Goal: Task Accomplishment & Management: Use online tool/utility

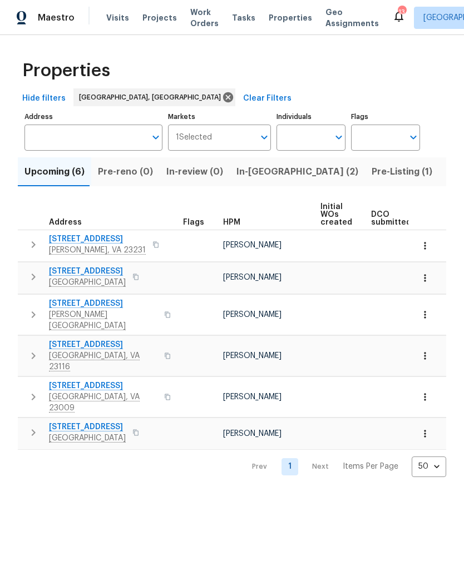
click at [204, 24] on span "Work Orders" at bounding box center [204, 18] width 28 height 22
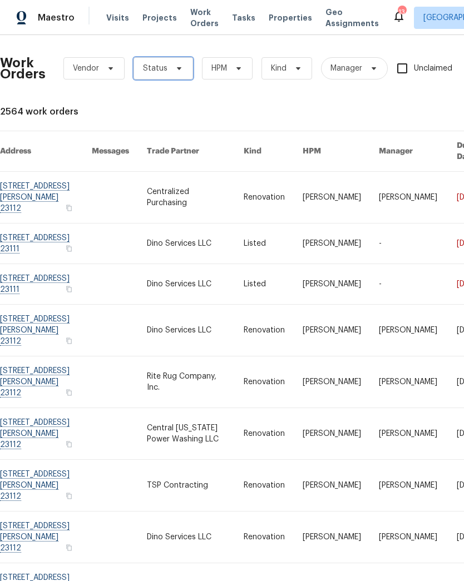
click at [172, 78] on span "Status" at bounding box center [163, 68] width 60 height 22
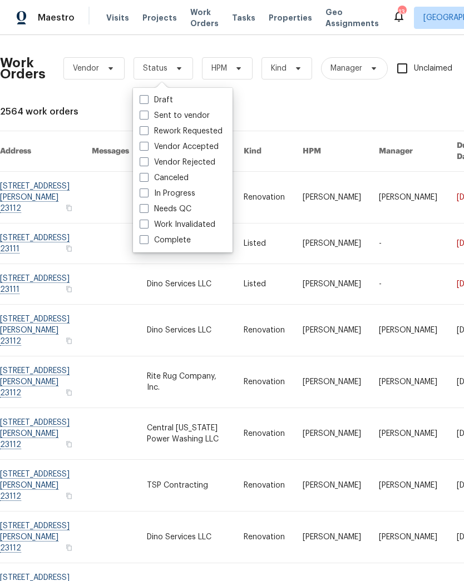
click at [184, 212] on label "Needs QC" at bounding box center [166, 209] width 52 height 11
click at [147, 211] on input "Needs QC" at bounding box center [143, 207] width 7 height 7
checkbox input "true"
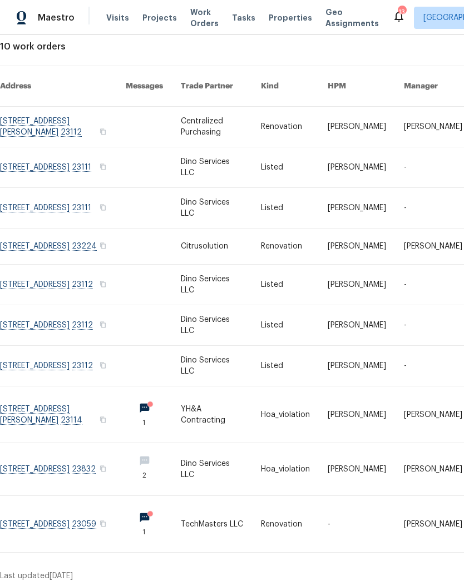
scroll to position [66, 0]
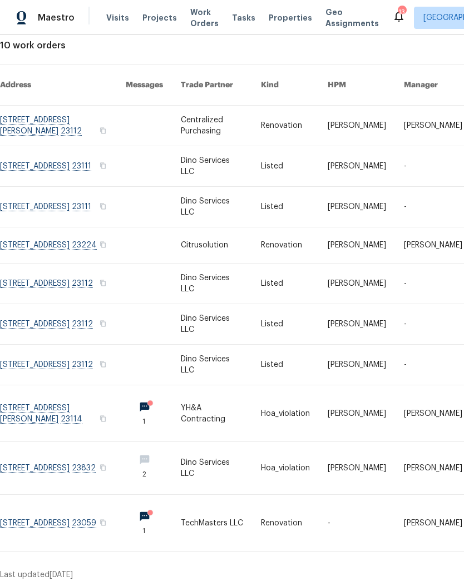
click at [44, 233] on link at bounding box center [63, 245] width 126 height 36
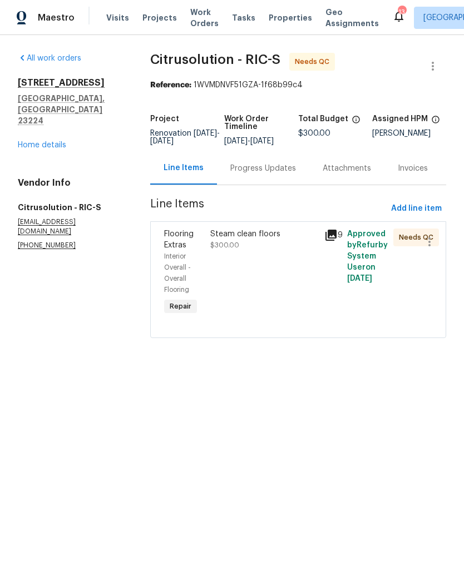
click at [254, 294] on div "Steam clean floors $300.00" at bounding box center [264, 273] width 115 height 96
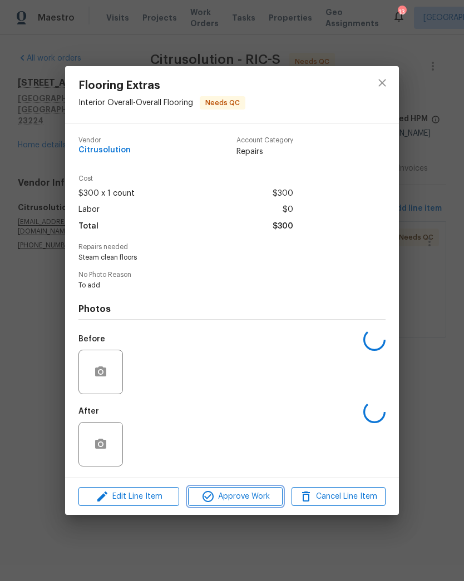
click at [247, 496] on span "Approve Work" at bounding box center [234, 497] width 87 height 14
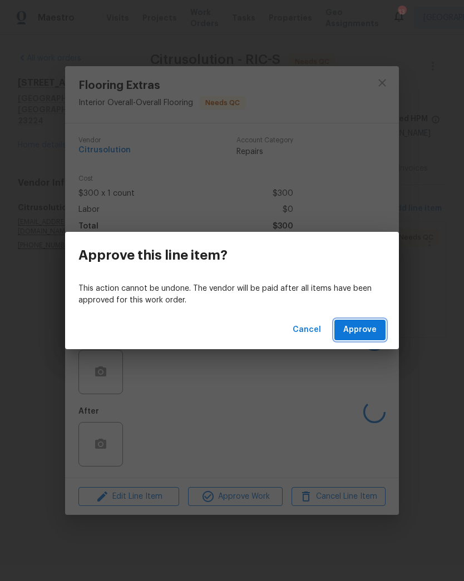
click at [373, 334] on span "Approve" at bounding box center [359, 330] width 33 height 14
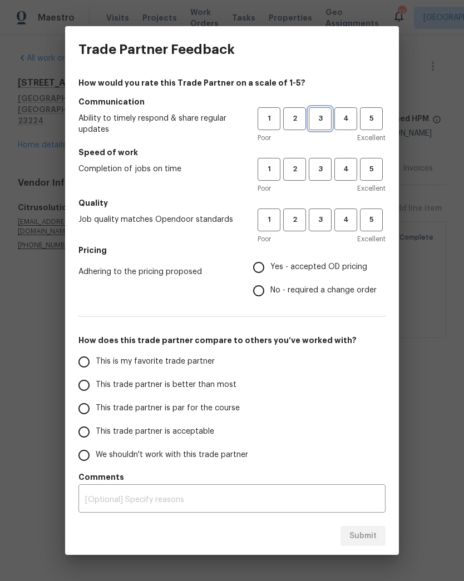
click at [324, 120] on span "3" at bounding box center [320, 118] width 21 height 13
click at [326, 172] on span "3" at bounding box center [320, 169] width 21 height 13
click at [348, 170] on span "4" at bounding box center [345, 169] width 21 height 13
click at [323, 221] on span "3" at bounding box center [320, 220] width 21 height 13
click at [321, 269] on span "Yes - accepted OD pricing" at bounding box center [318, 267] width 97 height 12
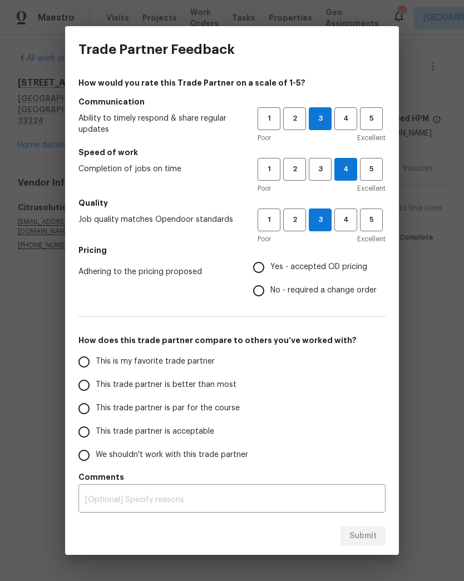
click at [270, 269] on input "Yes - accepted OD pricing" at bounding box center [258, 267] width 23 height 23
radio input "true"
click at [224, 382] on span "This trade partner is better than most" at bounding box center [166, 385] width 141 height 12
click at [96, 382] on input "This trade partner is better than most" at bounding box center [83, 385] width 23 height 23
click at [370, 539] on span "Submit" at bounding box center [362, 536] width 27 height 14
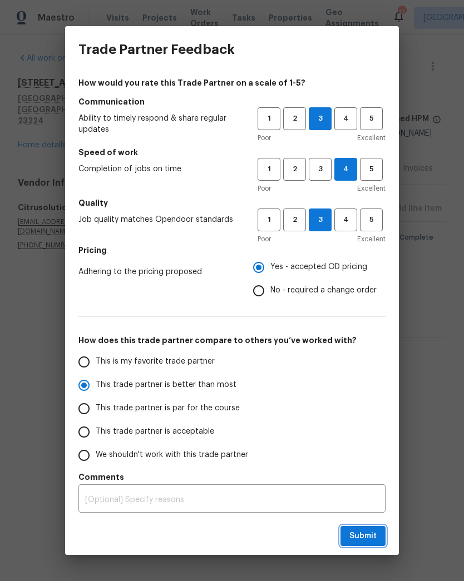
radio input "true"
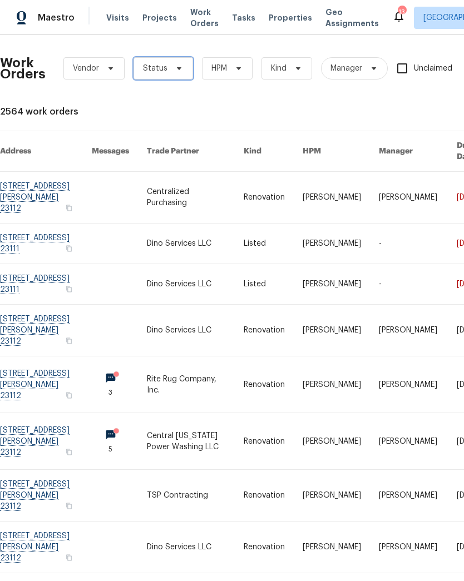
click at [155, 79] on span "Status" at bounding box center [163, 68] width 60 height 22
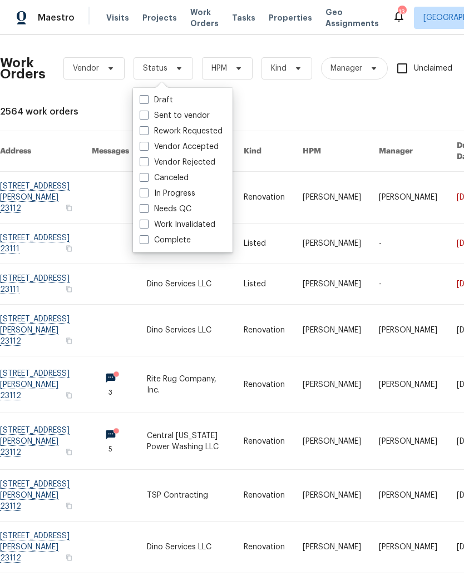
click at [146, 210] on span at bounding box center [144, 208] width 9 height 9
click at [146, 210] on input "Needs QC" at bounding box center [143, 207] width 7 height 7
checkbox input "true"
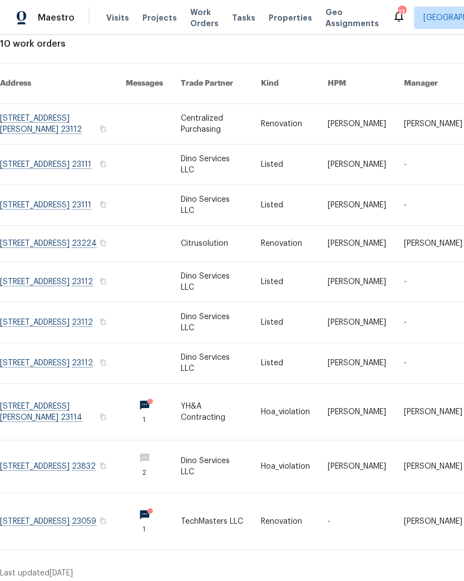
scroll to position [68, -2]
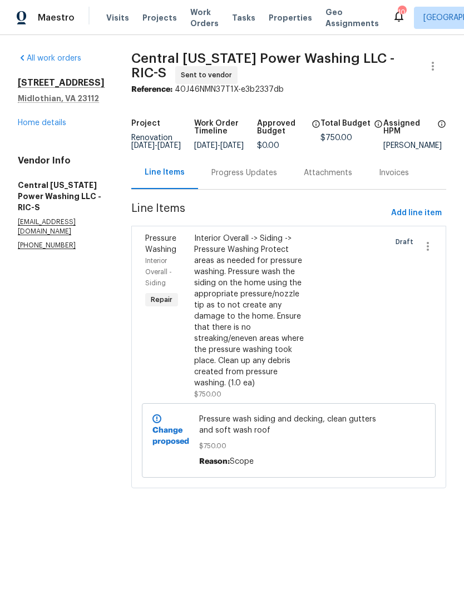
click at [243, 186] on div "Progress Updates" at bounding box center [244, 172] width 92 height 33
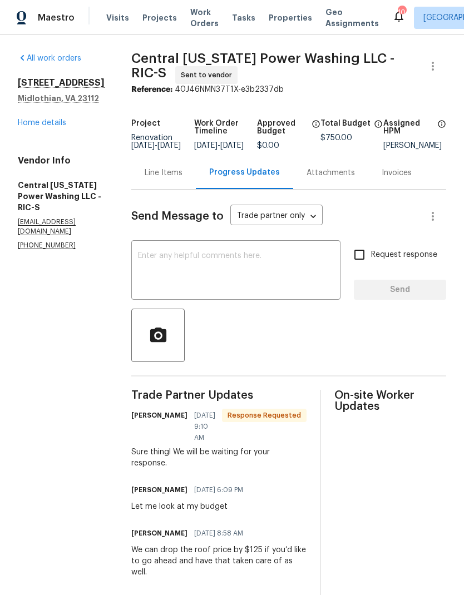
click at [171, 188] on div "Line Items" at bounding box center [163, 172] width 65 height 33
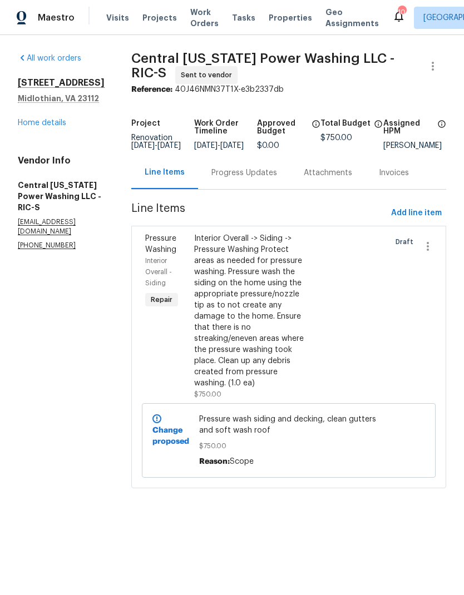
click at [256, 336] on div "Interior Overall -> Siding -> Pressure Washing Protect areas as needed for pres…" at bounding box center [252, 311] width 116 height 156
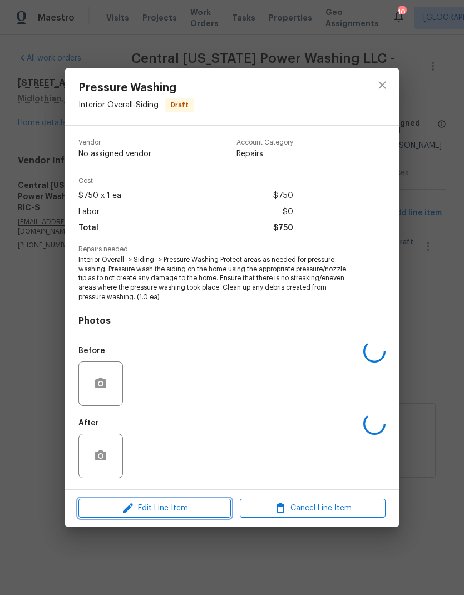
click at [206, 511] on span "Edit Line Item" at bounding box center [155, 509] width 146 height 14
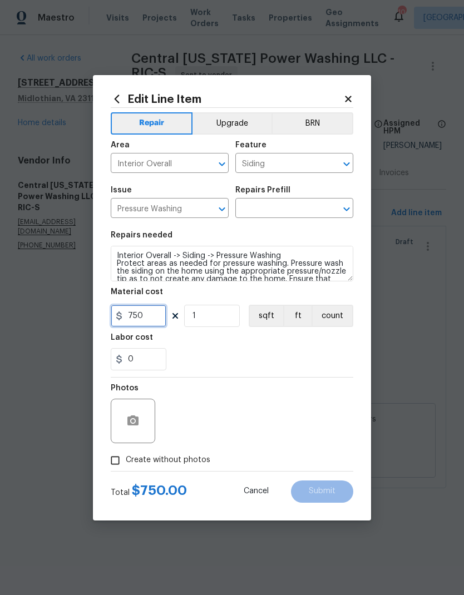
click at [158, 321] on input "750" at bounding box center [139, 316] width 56 height 22
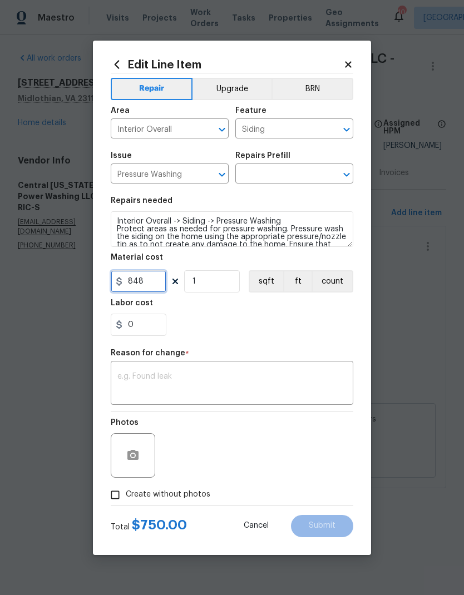
type input "848"
click at [319, 365] on div "x ​" at bounding box center [232, 384] width 242 height 41
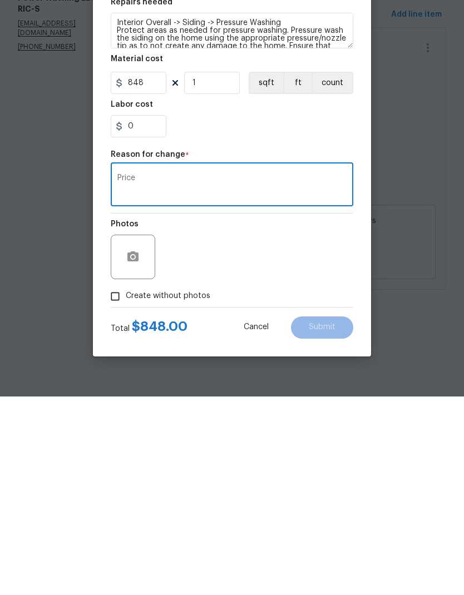
type textarea "Price"
click at [344, 484] on div "Create without photos" at bounding box center [232, 494] width 242 height 21
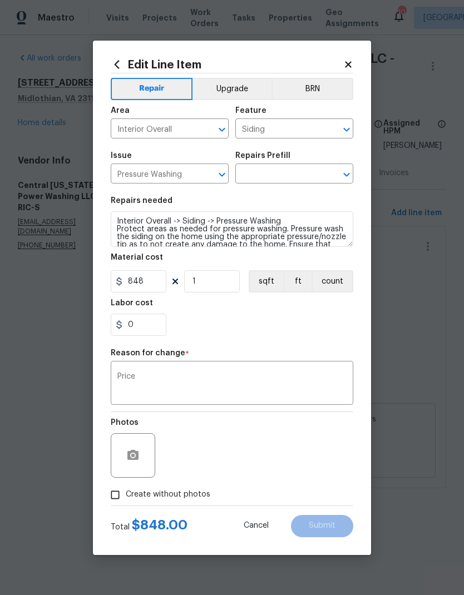
click at [341, 171] on icon "Open" at bounding box center [346, 174] width 13 height 13
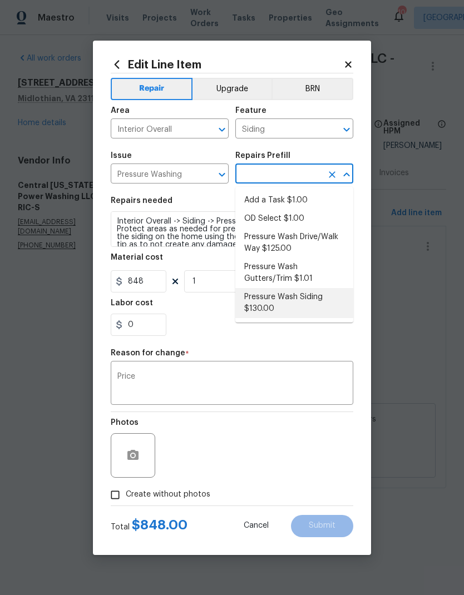
click at [336, 303] on li "Pressure Wash Siding $130.00" at bounding box center [294, 303] width 118 height 30
type input "Pressure Wash Siding $130.00"
type textarea "Protect areas as needed for pressure washing. Pressure wash the siding on the h…"
type input "Pressure Wash Siding $130.00"
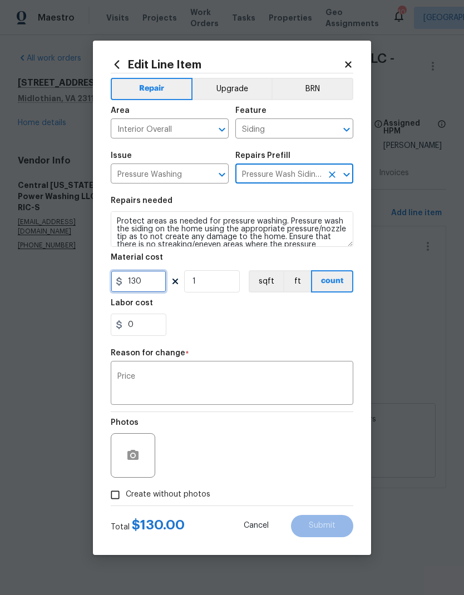
click at [143, 284] on input "130" at bounding box center [139, 281] width 56 height 22
type input "848"
click at [319, 359] on div "Reason for change *" at bounding box center [232, 356] width 242 height 14
click at [339, 474] on div "Photos" at bounding box center [232, 448] width 242 height 72
click at [111, 499] on input "Create without photos" at bounding box center [115, 494] width 21 height 21
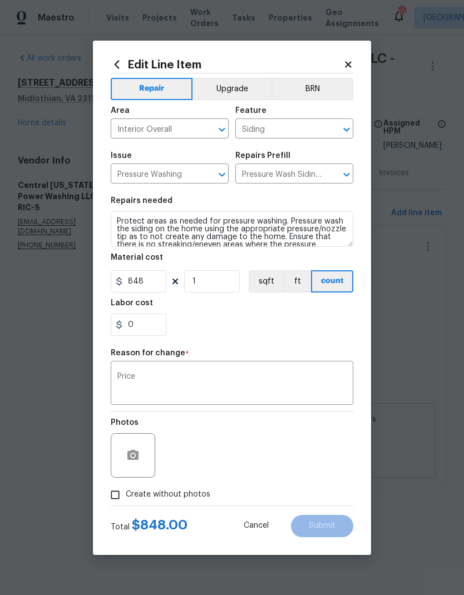
checkbox input "true"
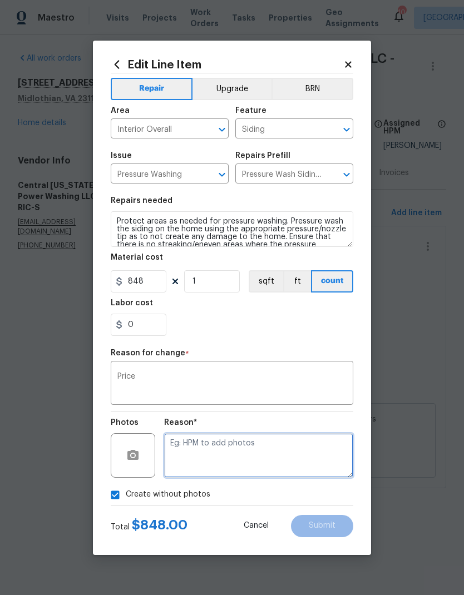
click at [321, 455] on textarea at bounding box center [258, 455] width 189 height 44
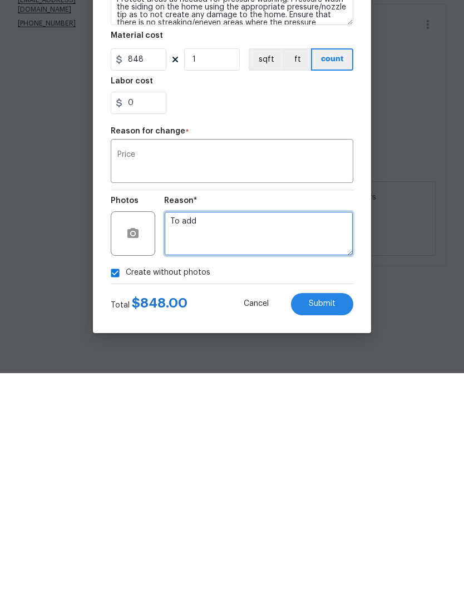
type textarea "To add"
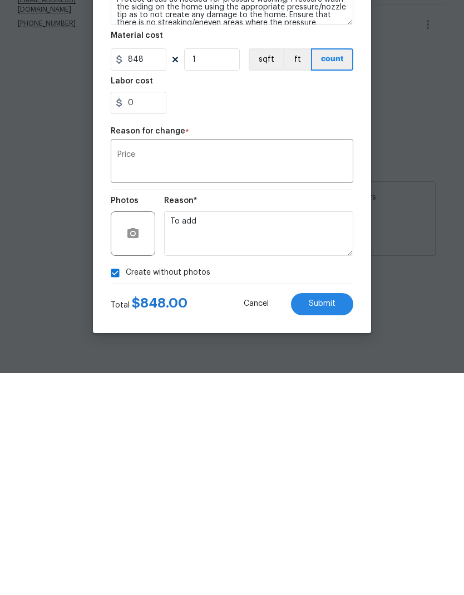
click at [336, 515] on button "Submit" at bounding box center [322, 526] width 62 height 22
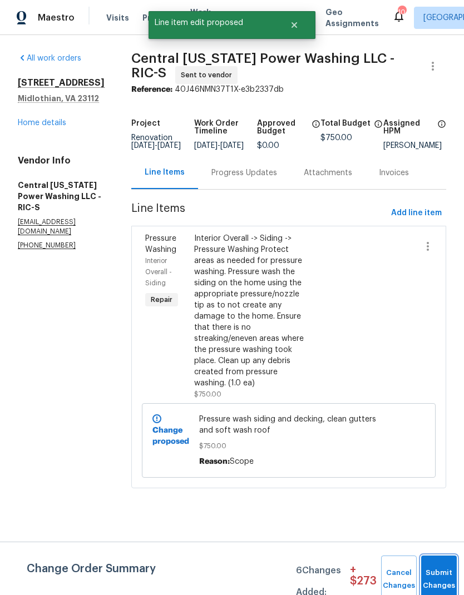
click at [437, 568] on button "Submit Changes" at bounding box center [439, 580] width 36 height 48
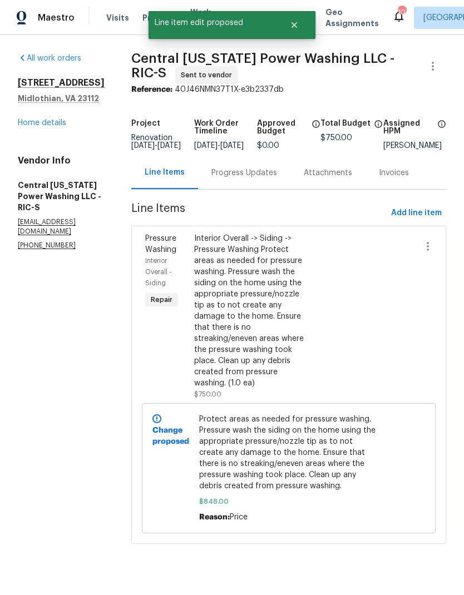
click at [44, 127] on link "Home details" at bounding box center [42, 123] width 48 height 8
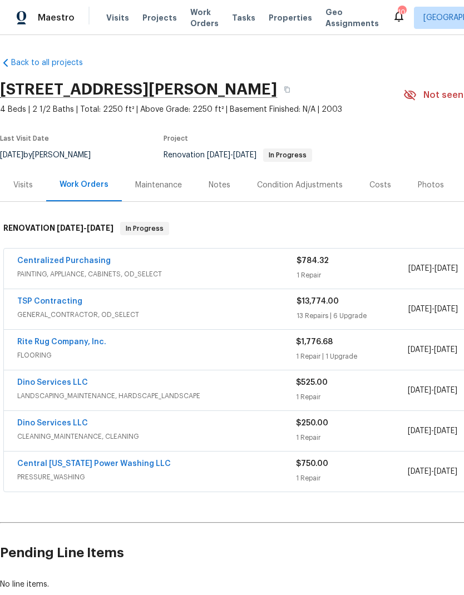
click at [98, 464] on link "Central [US_STATE] Power Washing LLC" at bounding box center [93, 464] width 153 height 8
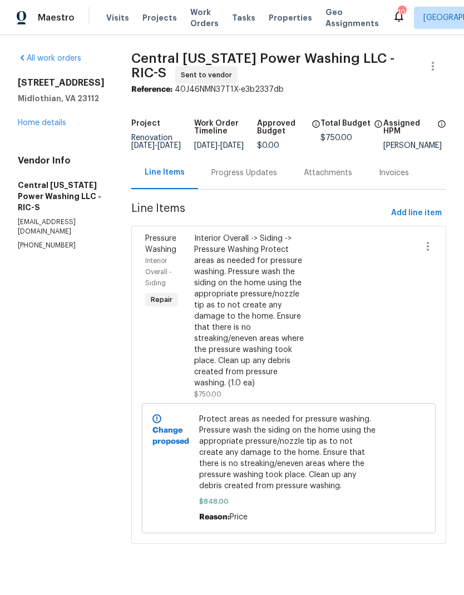
click at [236, 179] on div "Progress Updates" at bounding box center [244, 172] width 66 height 11
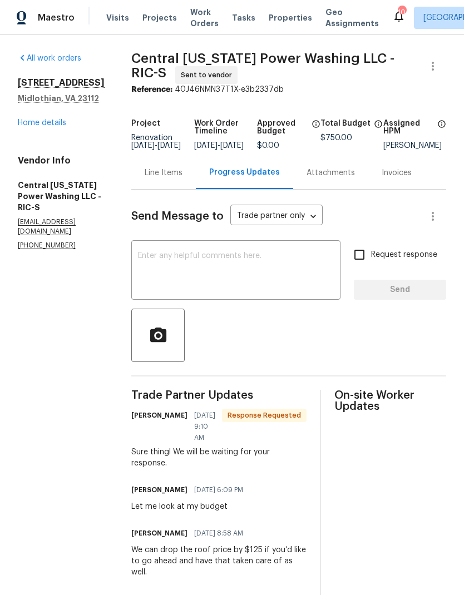
click at [254, 288] on textarea at bounding box center [236, 271] width 196 height 39
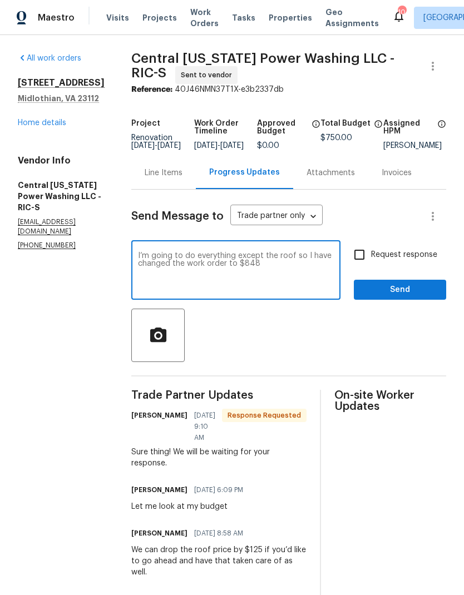
type textarea "I’m going to do everything except the roof so I have changed the work order to …"
click at [363, 261] on input "Request response" at bounding box center [359, 254] width 23 height 23
checkbox input "true"
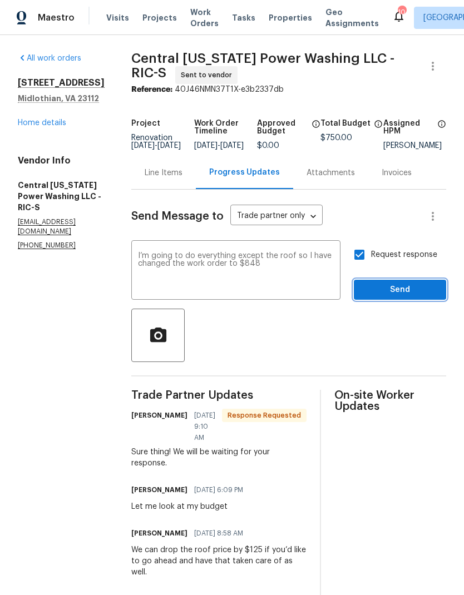
click at [405, 297] on span "Send" at bounding box center [400, 290] width 75 height 14
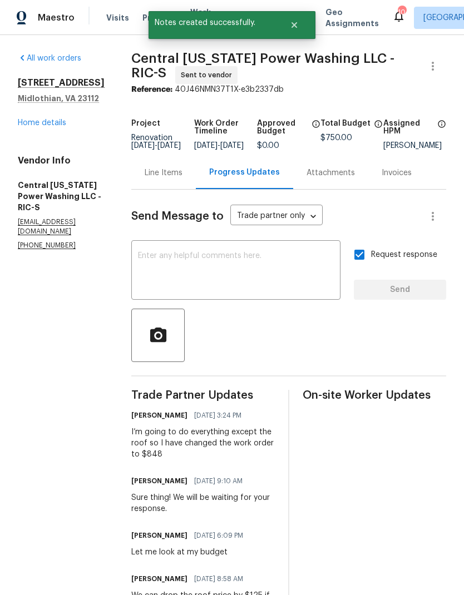
click at [36, 127] on link "Home details" at bounding box center [42, 123] width 48 height 8
